Goal: Task Accomplishment & Management: Manage account settings

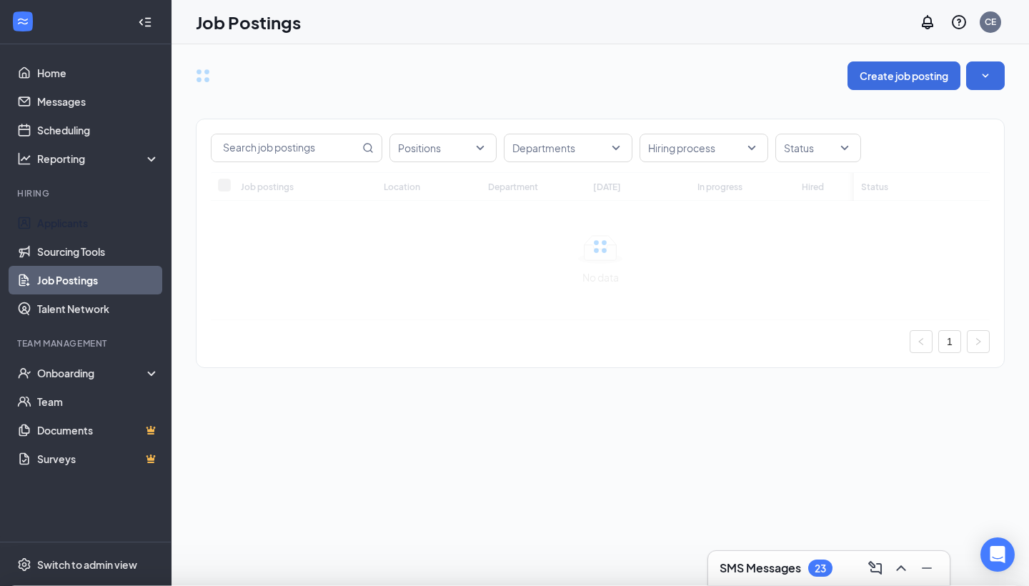
click at [84, 219] on div at bounding box center [514, 293] width 1029 height 586
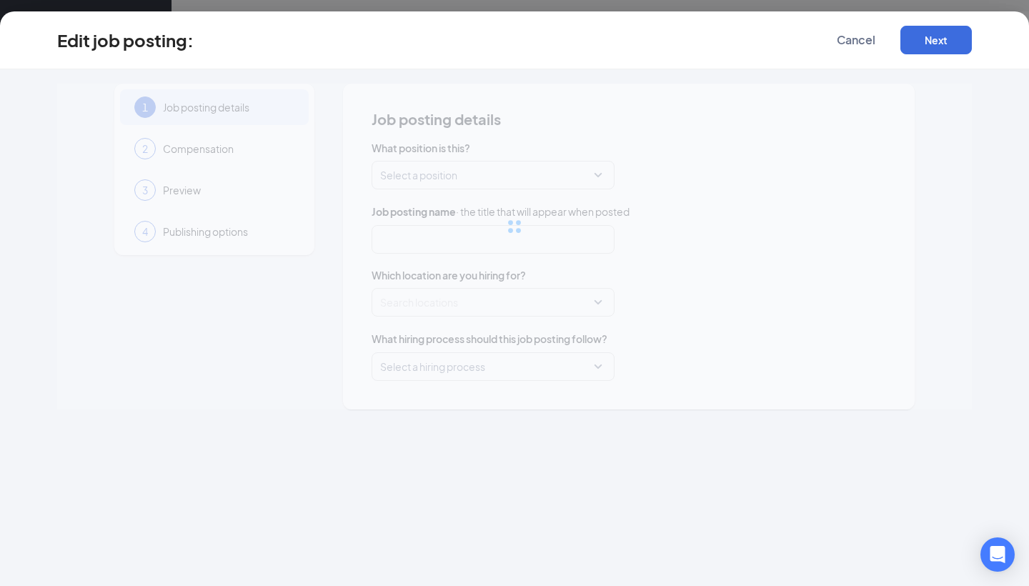
type input "Front of House Team Members"
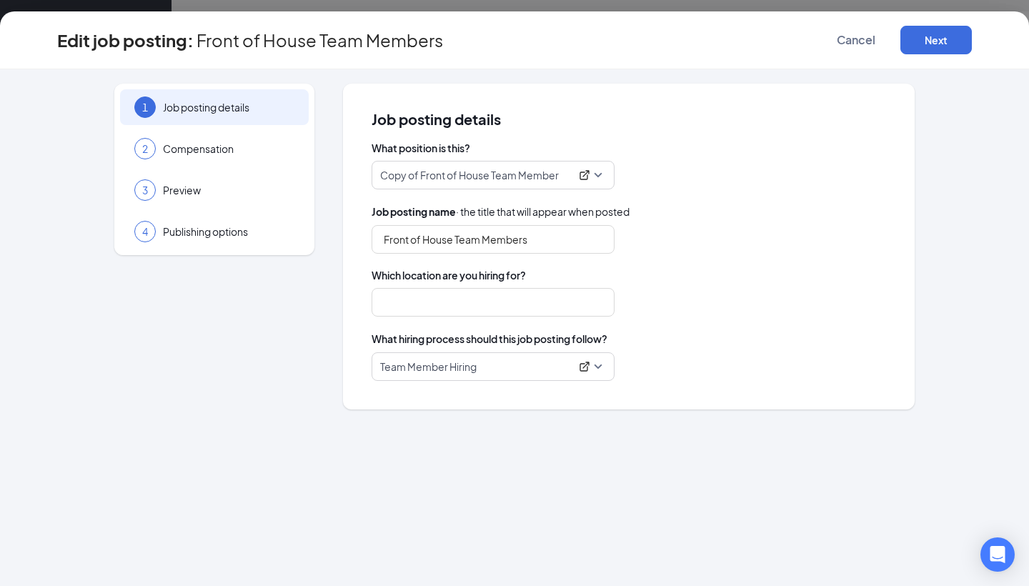
type input "[GEOGRAPHIC_DATA]"
click at [860, 34] on span "Cancel" at bounding box center [856, 40] width 39 height 14
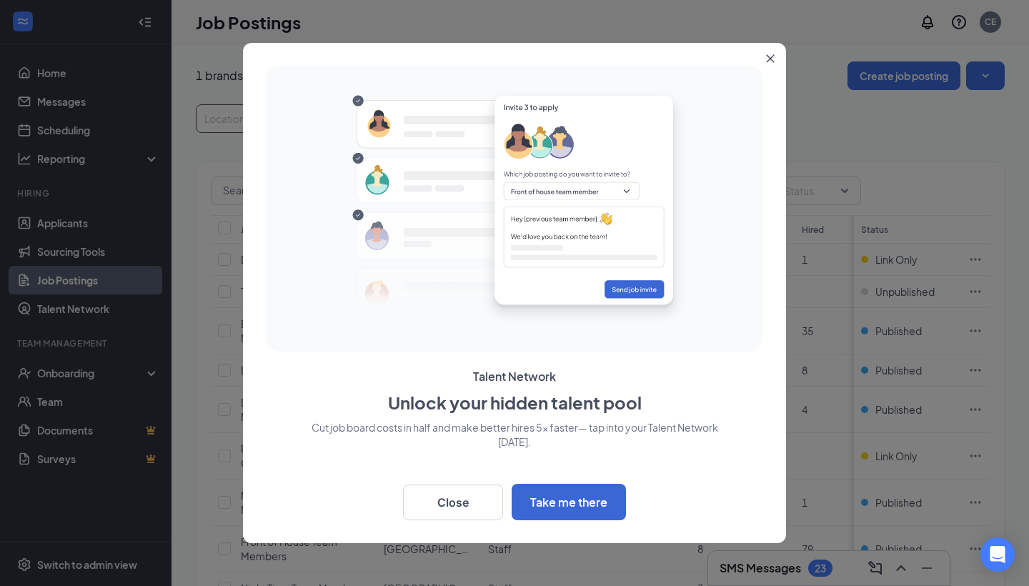
click at [247, 118] on div "Talent Network Unlock your hidden talent pool Cut job board costs in half and m…" at bounding box center [514, 293] width 543 height 500
click at [773, 60] on icon "Close" at bounding box center [770, 58] width 9 height 9
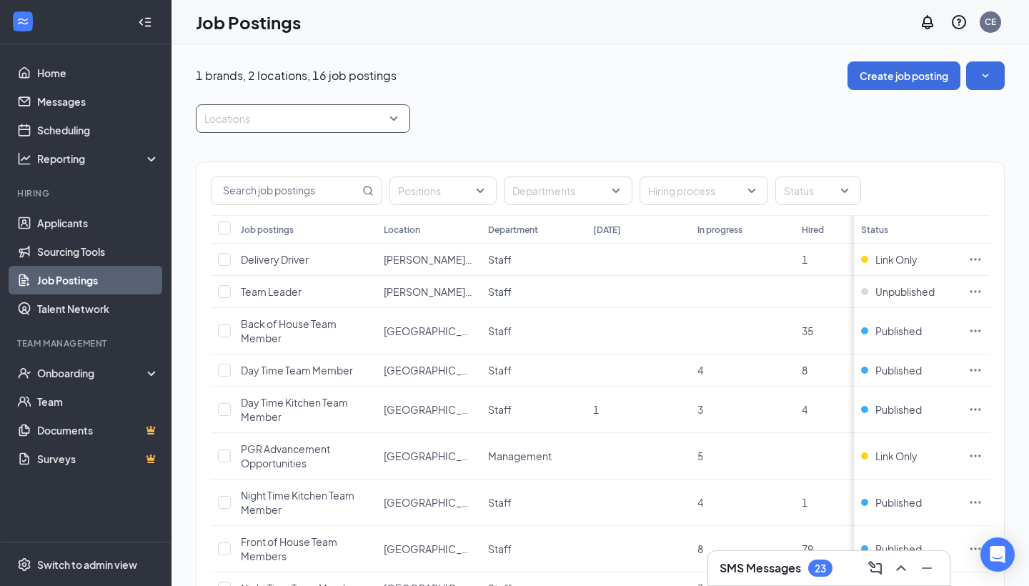
click at [248, 120] on div at bounding box center [295, 118] width 193 height 23
click at [217, 189] on div at bounding box center [213, 190] width 13 height 13
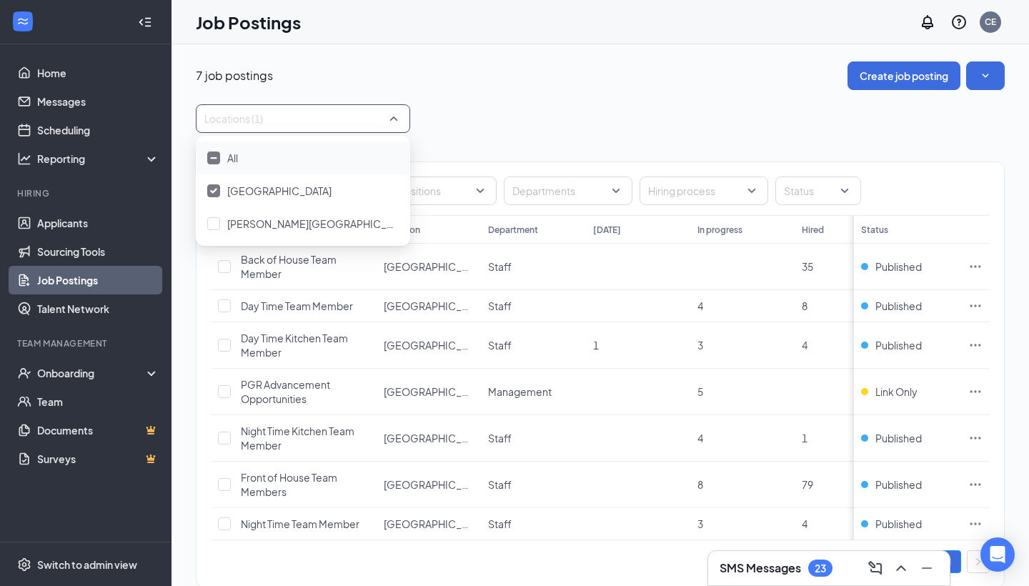
click at [515, 96] on div "7 job postings Create job posting Locations (1) Positions Departments Hiring pr…" at bounding box center [600, 331] width 809 height 541
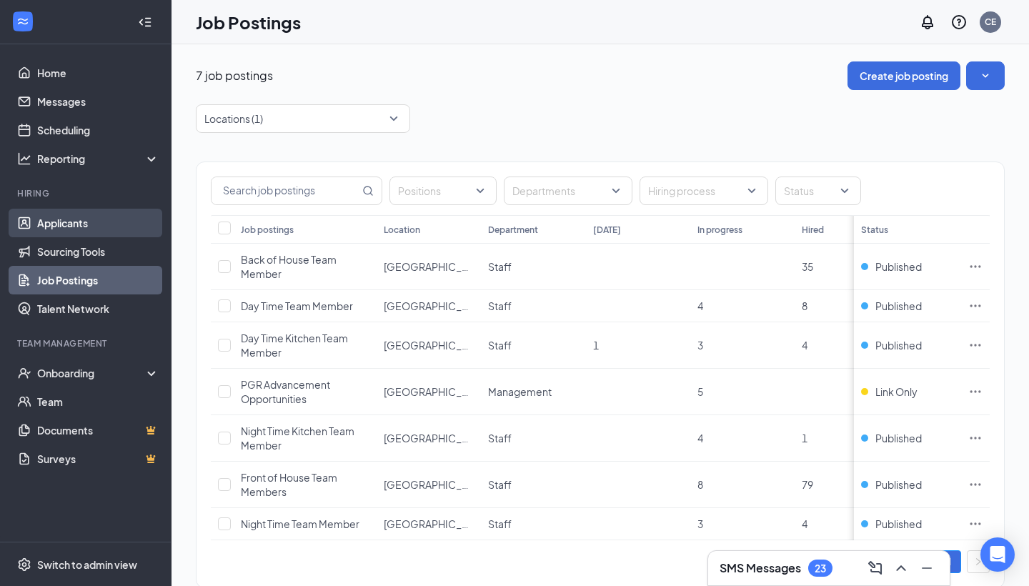
click at [74, 224] on link "Applicants" at bounding box center [98, 223] width 122 height 29
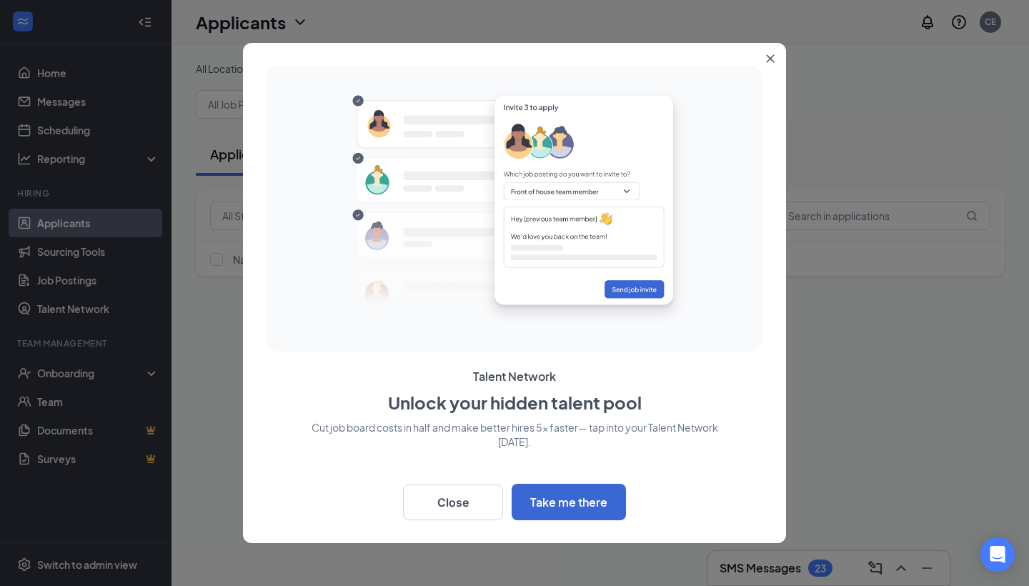
click at [770, 56] on icon "Close" at bounding box center [770, 58] width 9 height 9
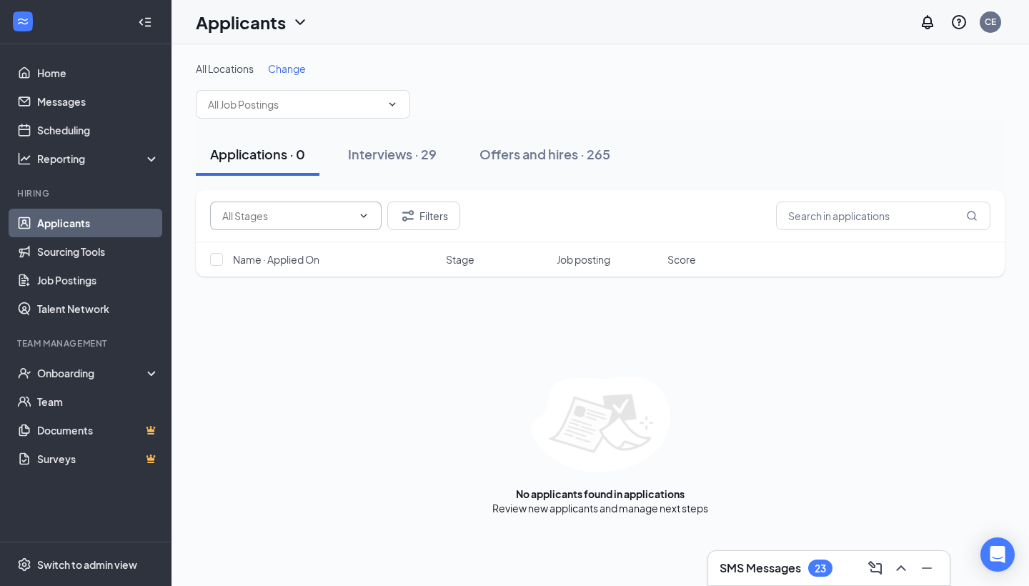
click at [365, 209] on span at bounding box center [296, 216] width 172 height 29
click at [368, 217] on icon "ChevronDown" at bounding box center [363, 215] width 11 height 11
click at [383, 94] on span at bounding box center [303, 104] width 214 height 29
click at [285, 67] on span "Change" at bounding box center [287, 68] width 38 height 13
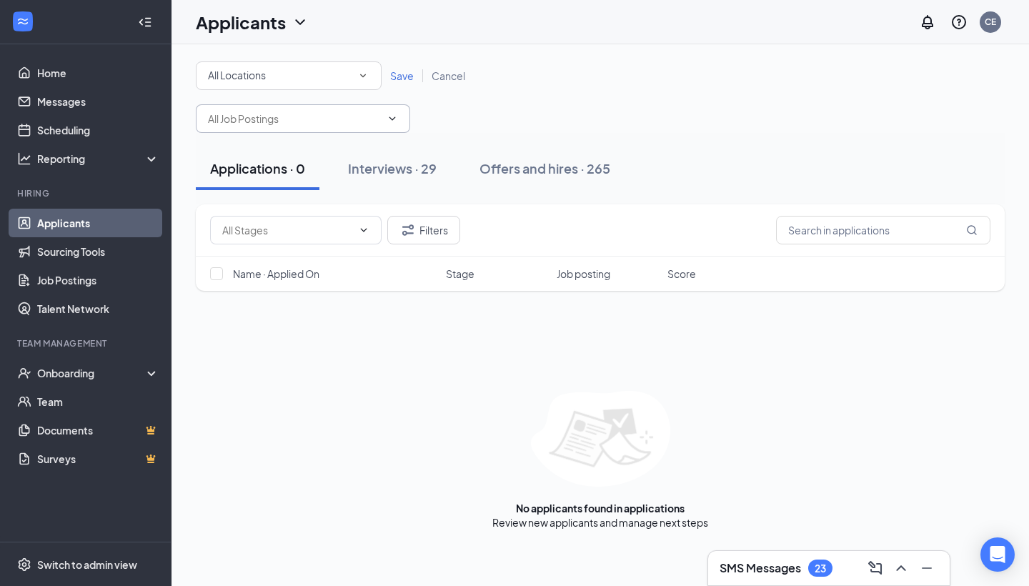
click at [399, 117] on span at bounding box center [303, 118] width 214 height 29
click at [385, 121] on span at bounding box center [391, 118] width 14 height 11
click at [361, 79] on icon "SmallChevronDown" at bounding box center [363, 75] width 13 height 13
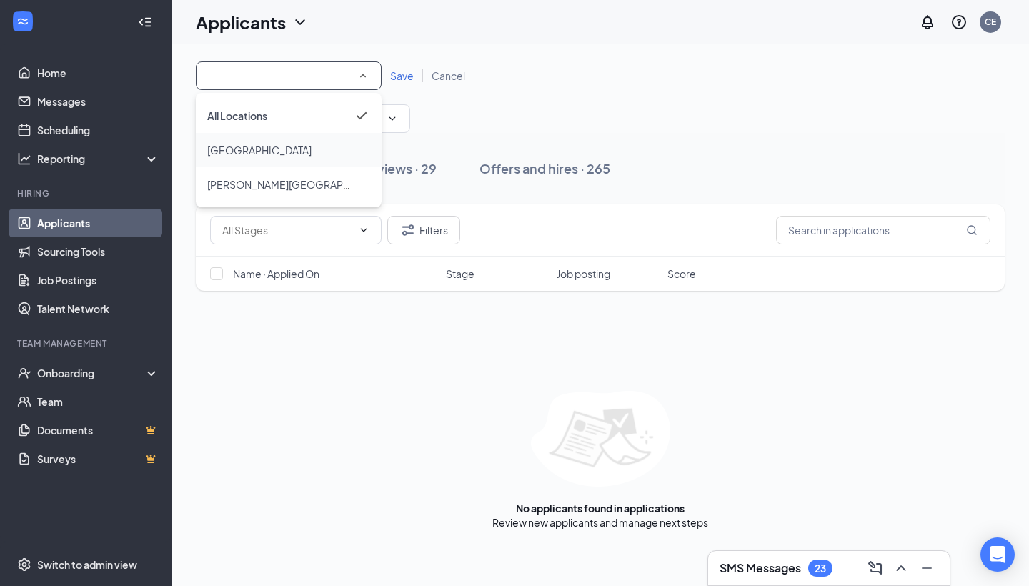
click at [307, 149] on div "[GEOGRAPHIC_DATA]" at bounding box center [288, 150] width 163 height 17
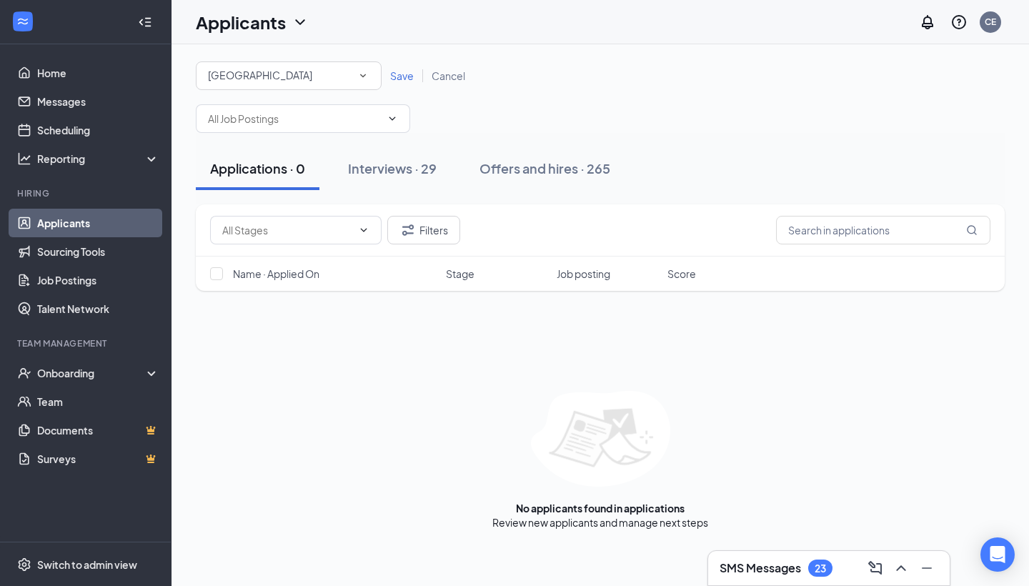
click at [399, 77] on span "Save" at bounding box center [402, 75] width 24 height 13
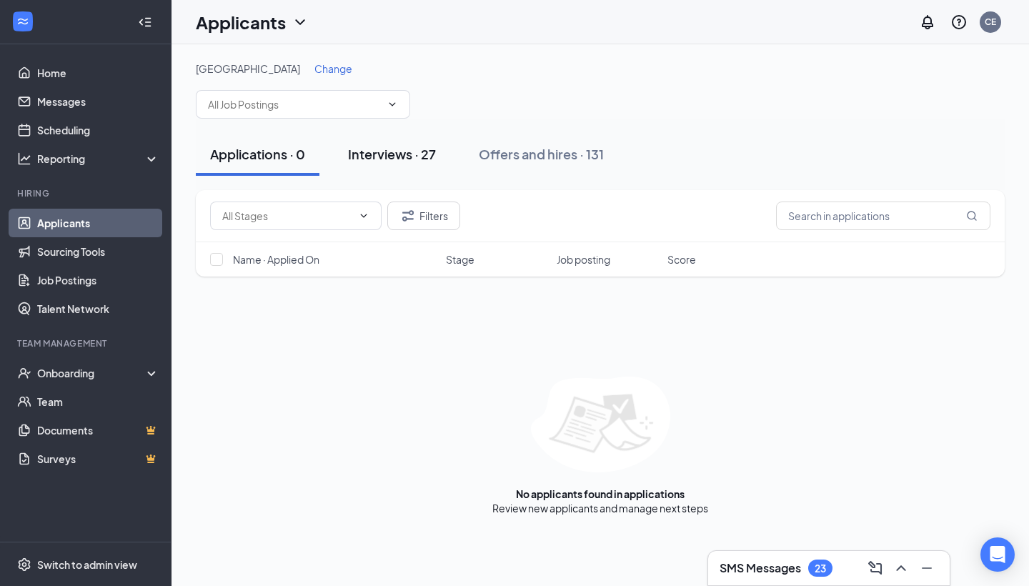
click at [412, 152] on div "Interviews · 27" at bounding box center [392, 154] width 88 height 18
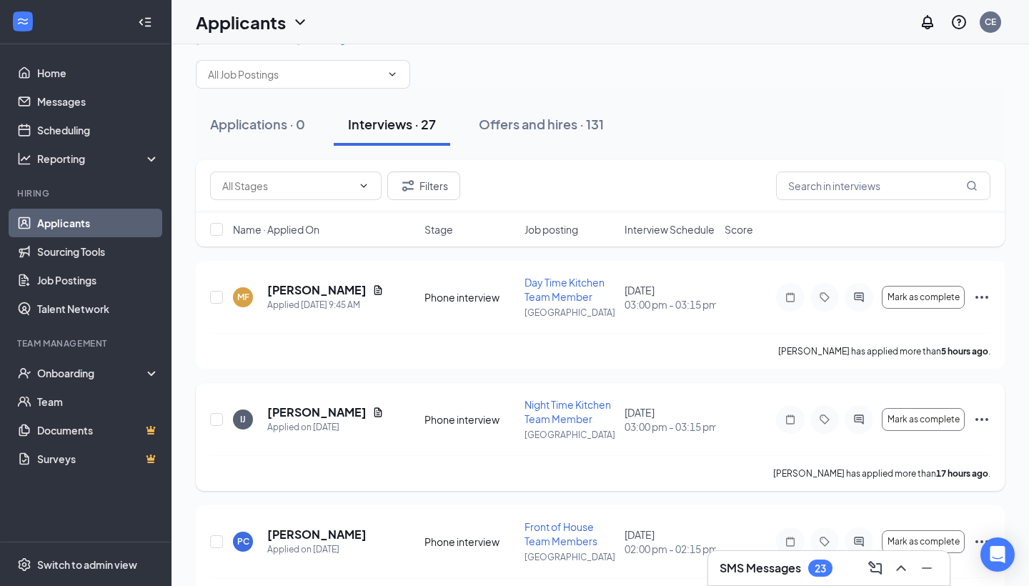
scroll to position [26, 0]
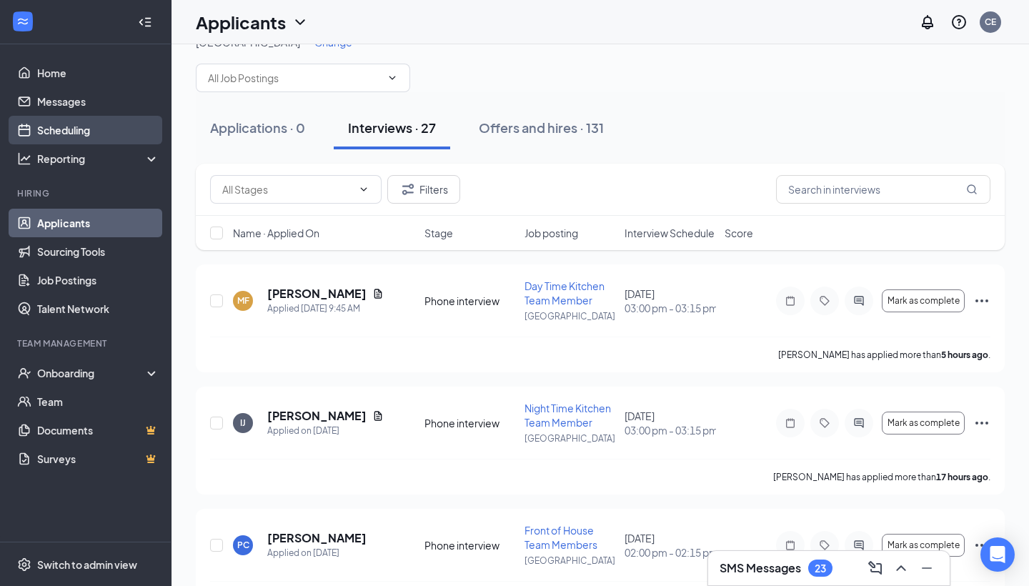
click at [59, 127] on link "Scheduling" at bounding box center [98, 130] width 122 height 29
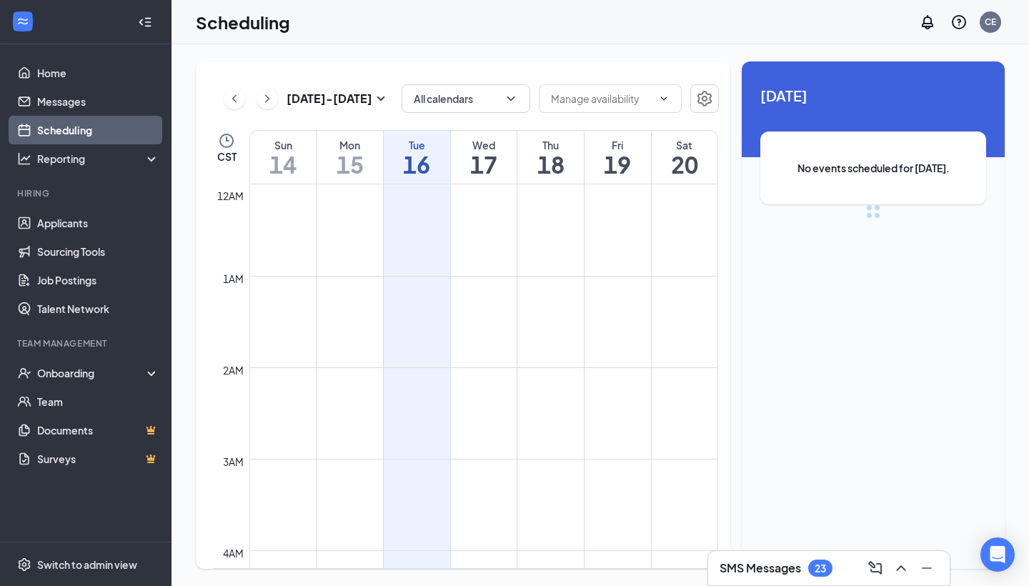
scroll to position [703, 0]
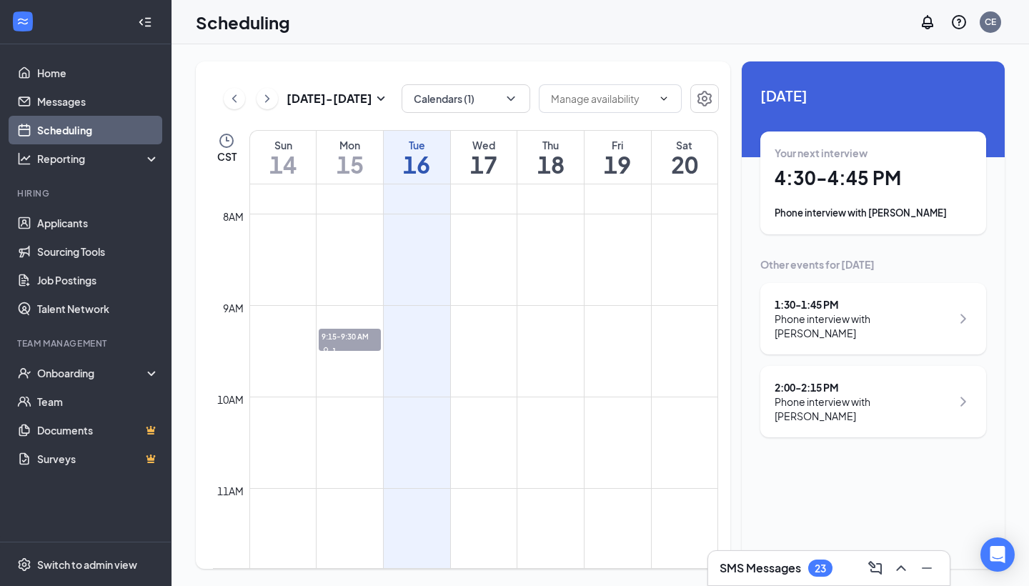
click at [845, 317] on div "Phone interview with [PERSON_NAME]" at bounding box center [863, 326] width 177 height 29
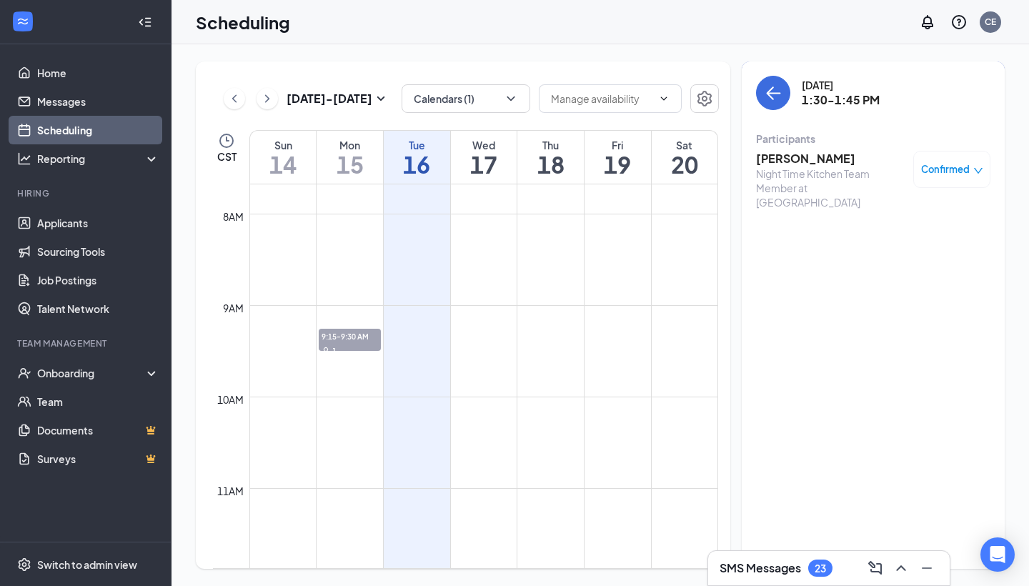
click at [787, 154] on h3 "[PERSON_NAME]" at bounding box center [831, 159] width 150 height 16
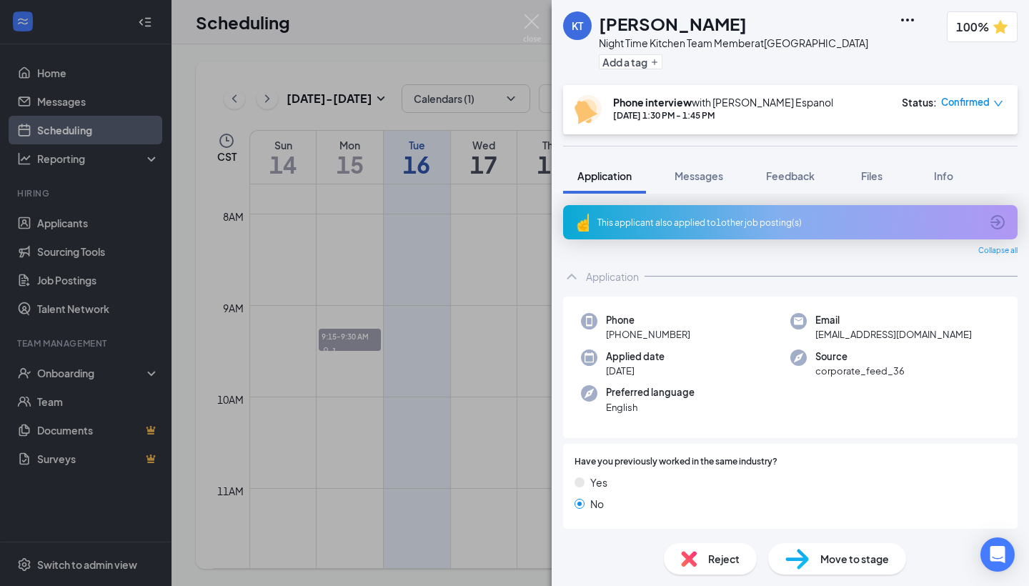
click at [726, 557] on span "Reject" at bounding box center [723, 559] width 31 height 16
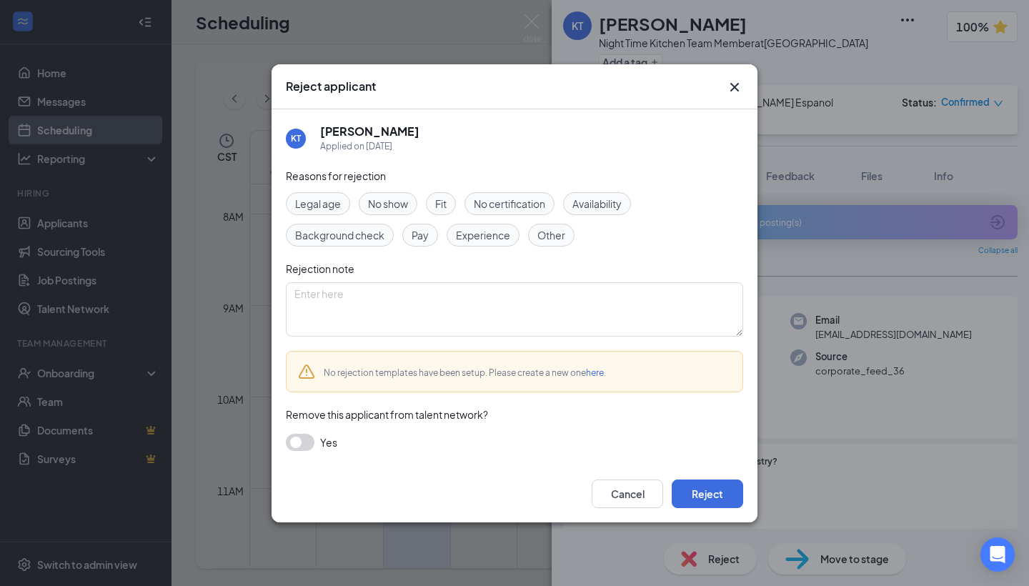
click at [439, 204] on span "Fit" at bounding box center [440, 204] width 11 height 16
click at [701, 486] on button "Reject" at bounding box center [707, 494] width 71 height 29
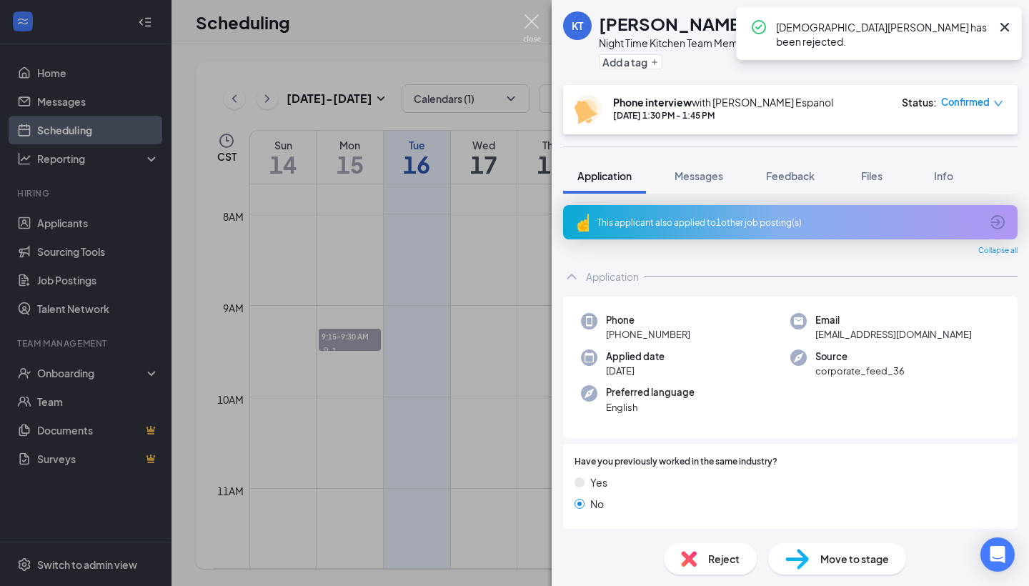
click at [533, 31] on img at bounding box center [532, 28] width 18 height 28
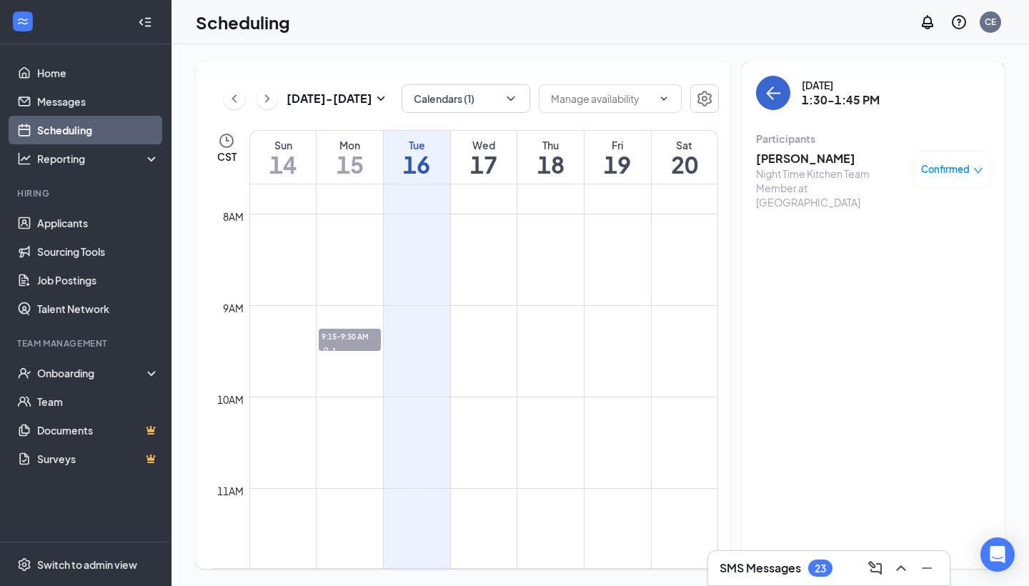
click at [777, 96] on icon "ArrowLeft" at bounding box center [773, 92] width 17 height 17
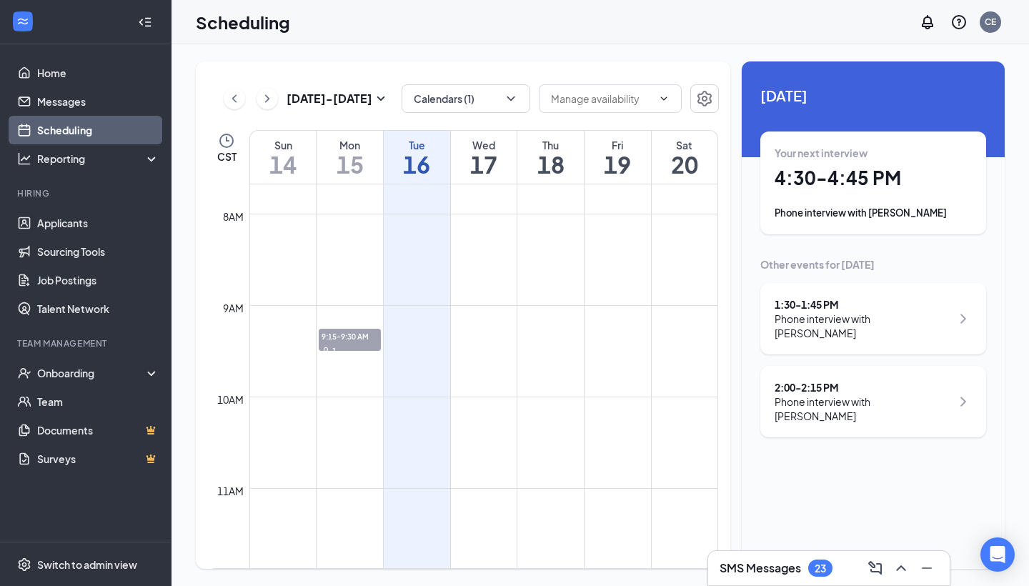
click at [826, 395] on div "Phone interview with [PERSON_NAME]" at bounding box center [863, 409] width 177 height 29
